Goal: Transaction & Acquisition: Purchase product/service

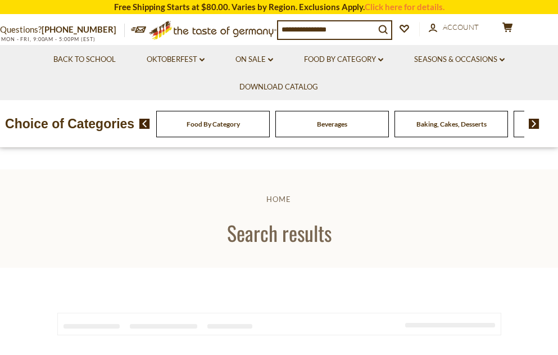
type input "**********"
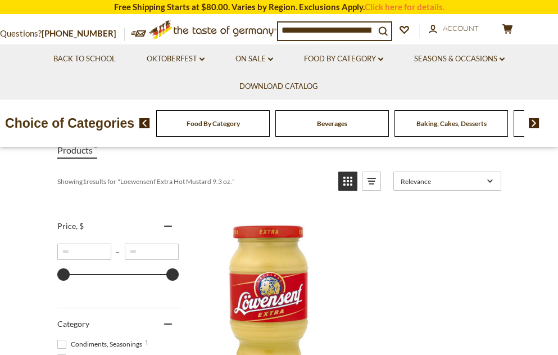
scroll to position [225, 0]
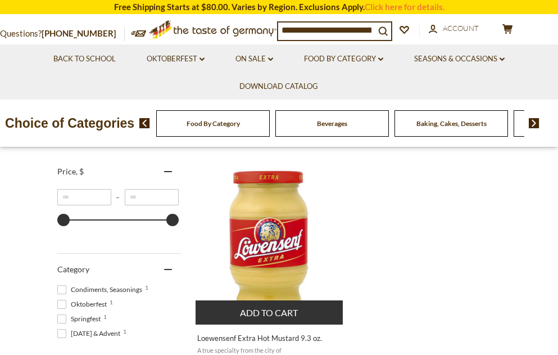
click at [272, 259] on img "Loewensenf Extra Hot Mustard 9.3 oz." at bounding box center [270, 240] width 149 height 149
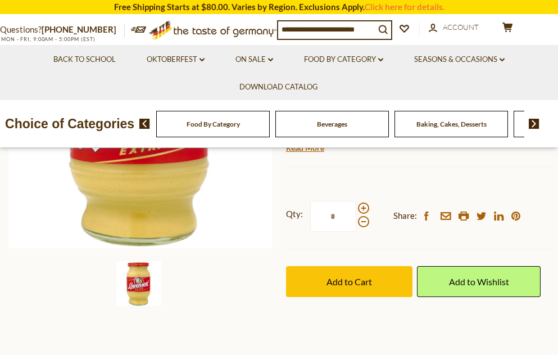
scroll to position [225, 0]
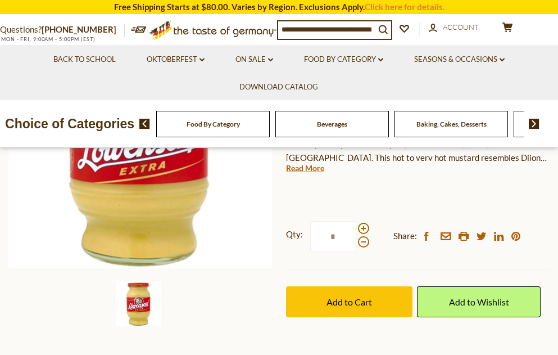
drag, startPoint x: 339, startPoint y: 227, endPoint x: 318, endPoint y: 237, distance: 22.6
click at [318, 237] on input "*" at bounding box center [333, 236] width 46 height 31
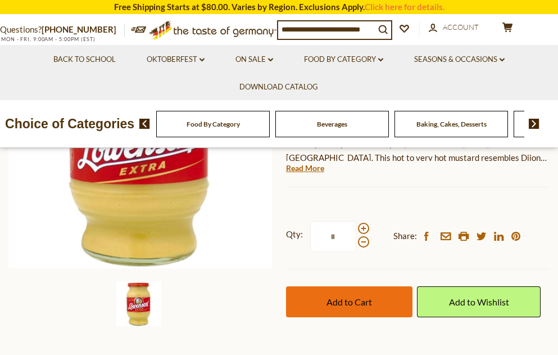
type input "*"
click at [350, 303] on span "Add to Cart" at bounding box center [350, 301] width 46 height 11
click at [367, 299] on span "Add to Cart" at bounding box center [350, 301] width 46 height 11
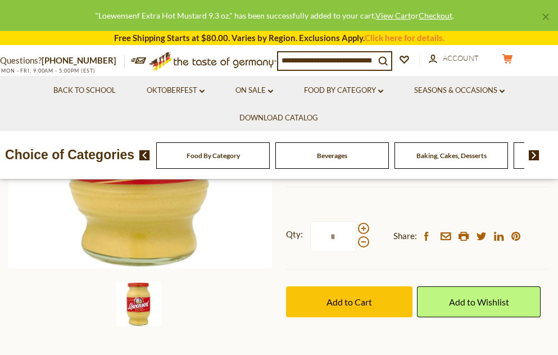
click at [511, 57] on icon "cart" at bounding box center [508, 59] width 11 height 10
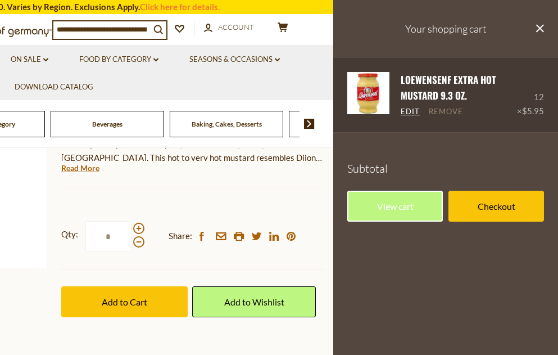
click at [441, 109] on link "Remove" at bounding box center [446, 112] width 34 height 10
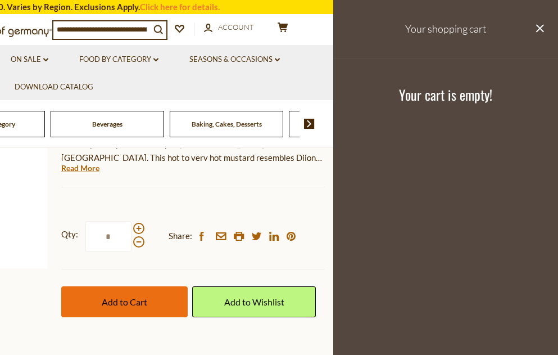
click at [119, 314] on button "Add to Cart" at bounding box center [124, 301] width 127 height 31
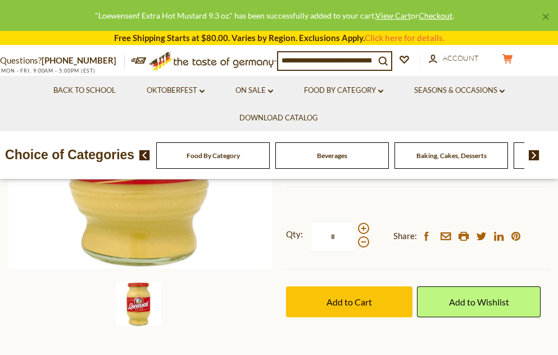
click at [508, 60] on button "cart $35.70" at bounding box center [508, 60] width 34 height 14
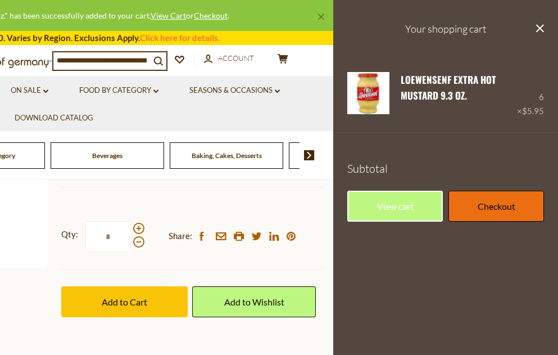
click at [480, 206] on link "Checkout" at bounding box center [497, 206] width 96 height 31
